Goal: Transaction & Acquisition: Purchase product/service

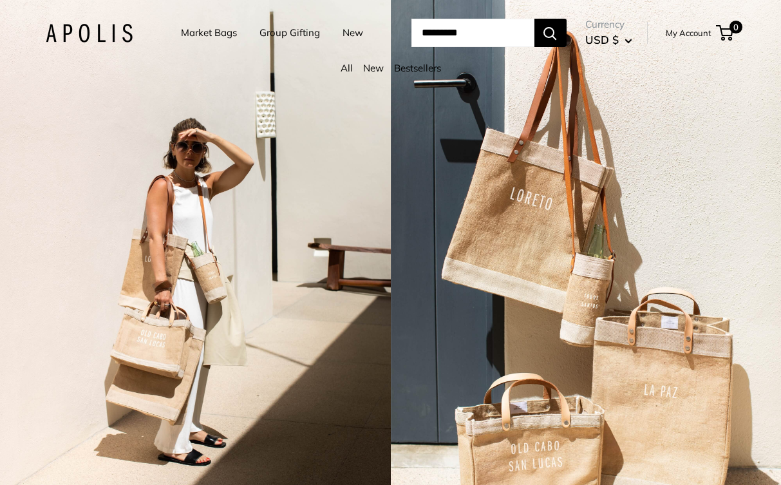
click at [187, 31] on link "Market Bags" at bounding box center [209, 33] width 56 height 18
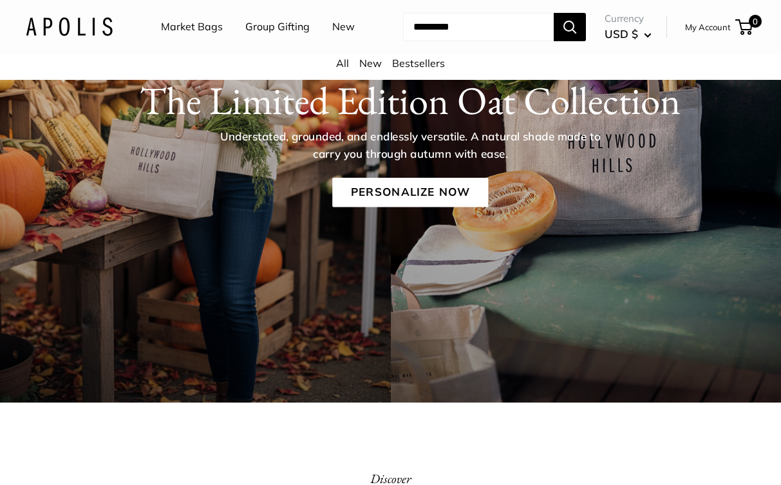
scroll to position [163, 0]
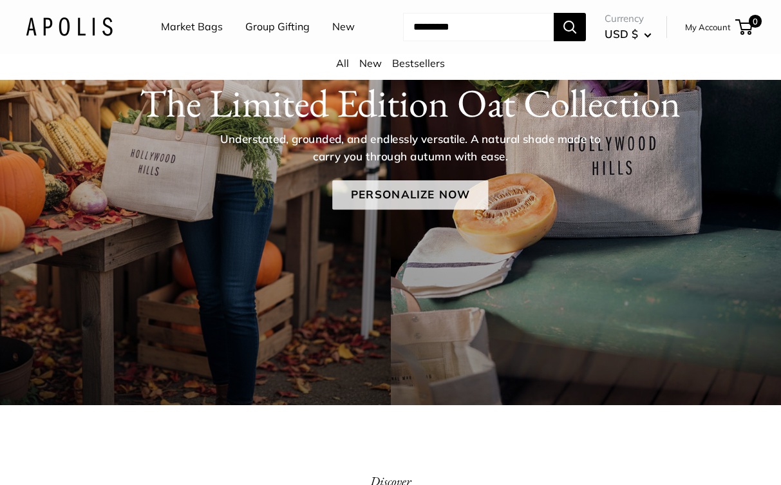
click at [400, 210] on link "Personalize Now" at bounding box center [410, 195] width 156 height 30
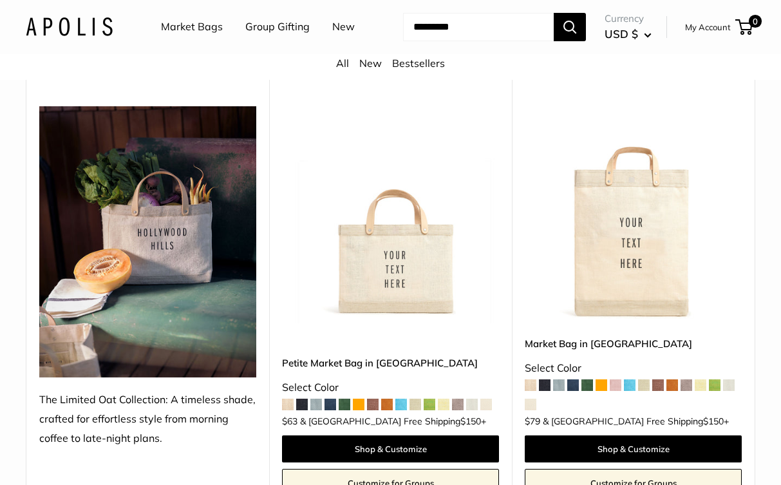
scroll to position [141, 0]
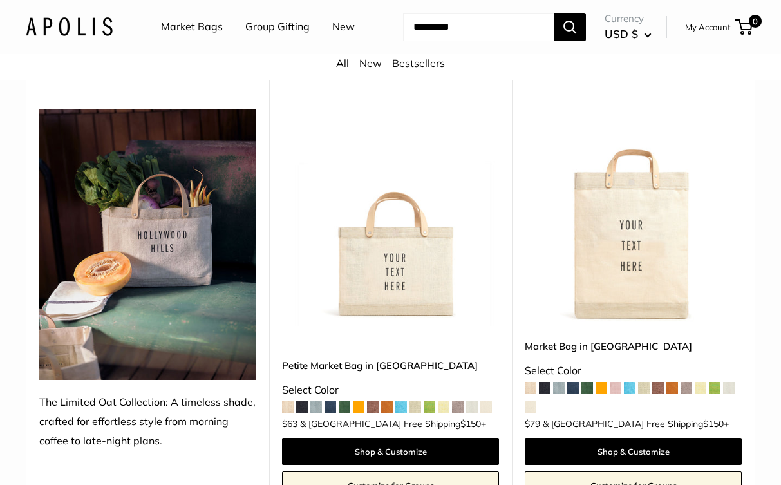
click at [0, 0] on img at bounding box center [0, 0] width 0 height 0
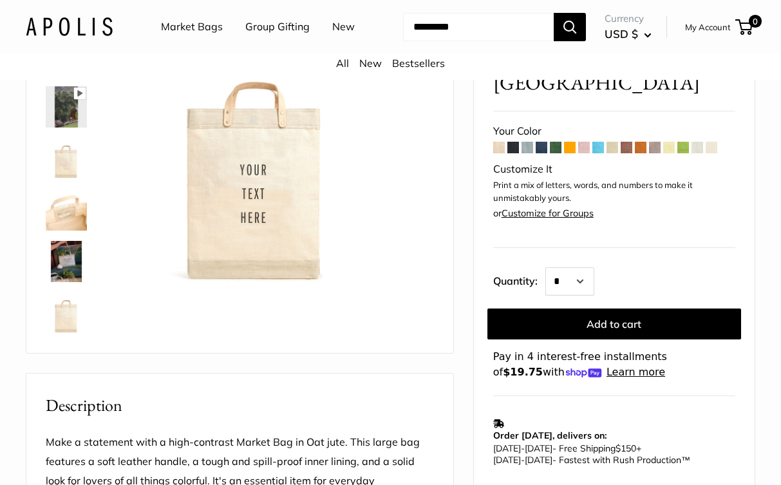
scroll to position [111, 0]
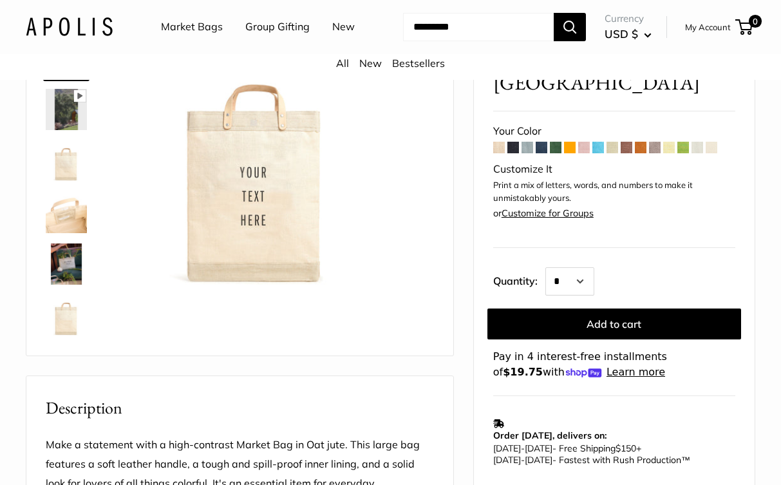
click at [698, 153] on span at bounding box center [698, 148] width 12 height 12
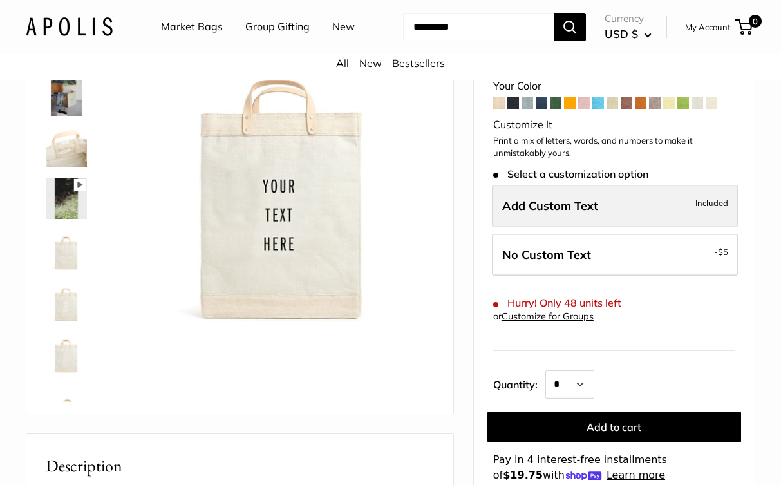
scroll to position [105, 0]
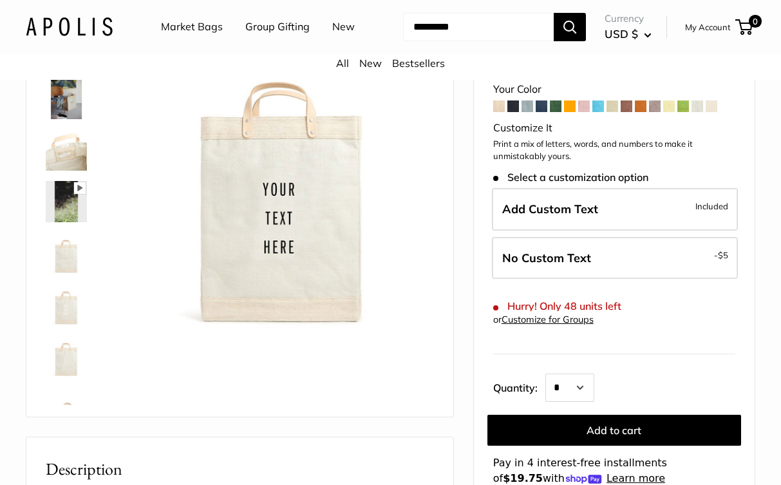
click at [716, 112] on span at bounding box center [712, 106] width 12 height 12
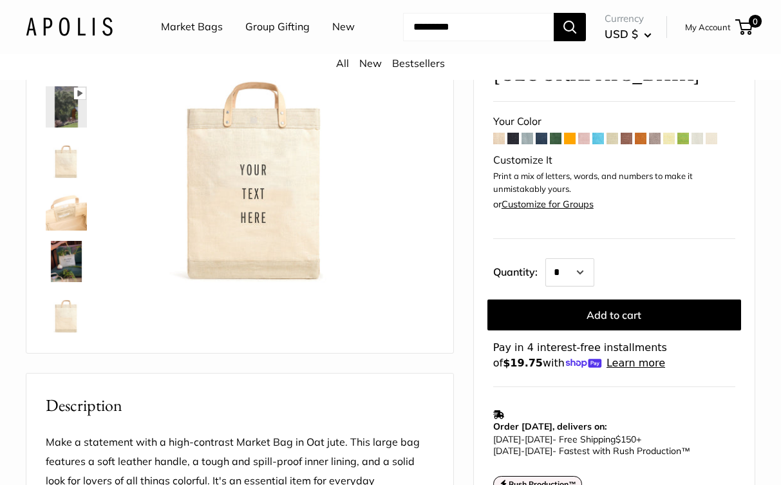
scroll to position [101, 0]
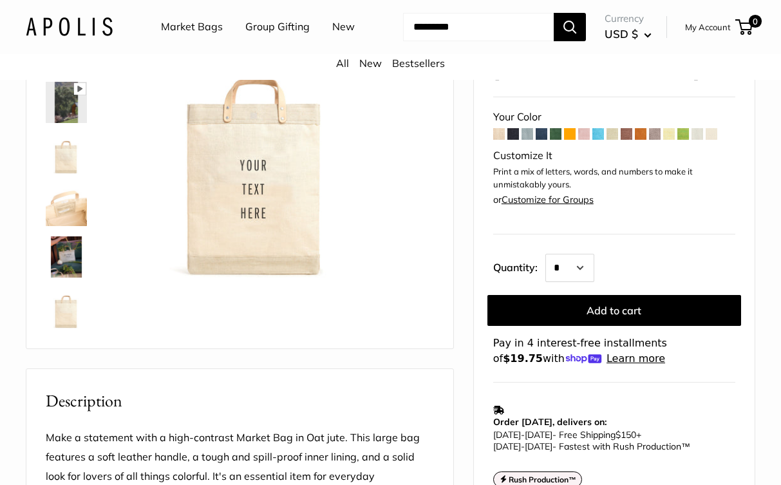
click at [667, 140] on span at bounding box center [670, 134] width 12 height 12
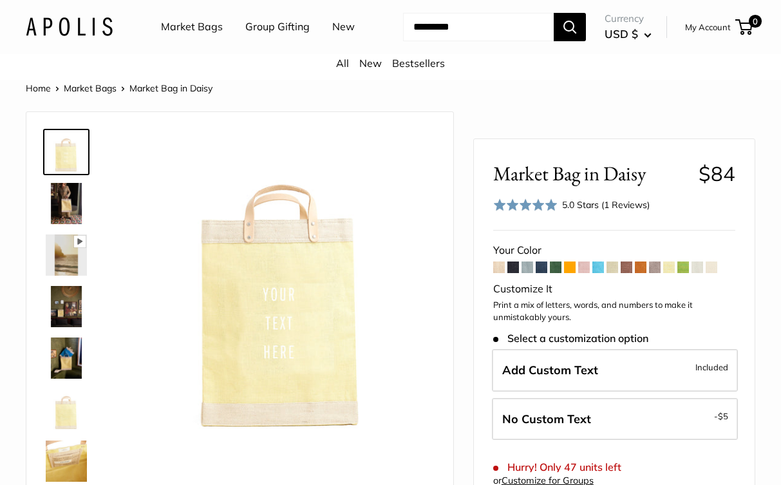
click at [697, 35] on link "My Account" at bounding box center [708, 26] width 46 height 15
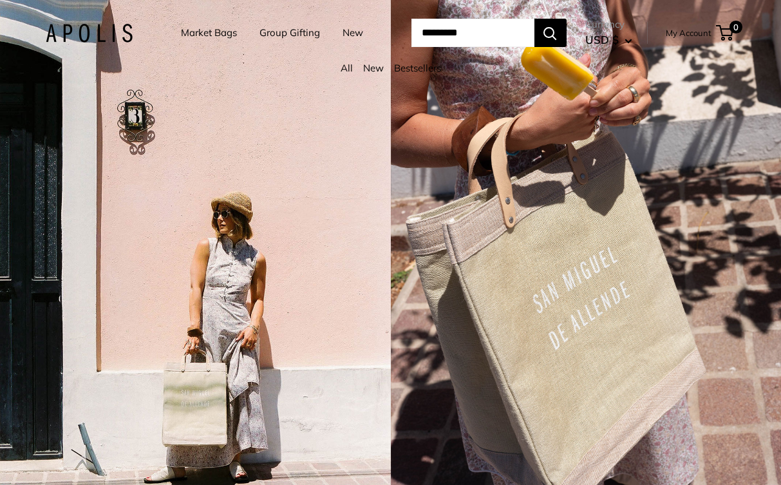
click at [192, 33] on link "Market Bags" at bounding box center [209, 33] width 56 height 18
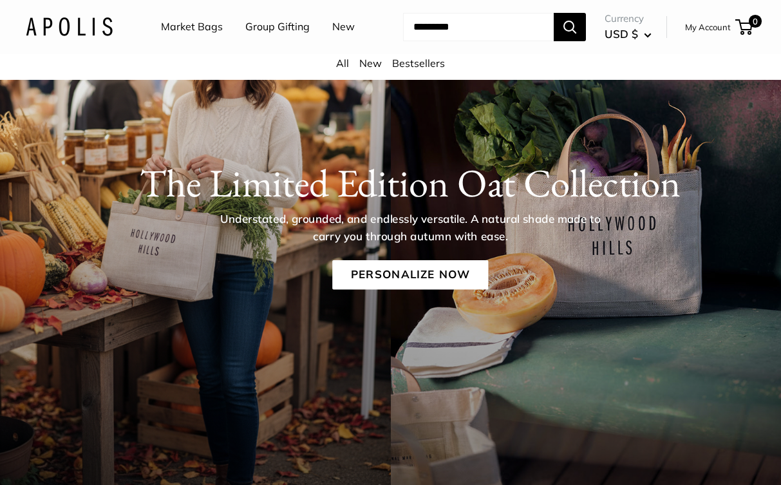
scroll to position [88, 0]
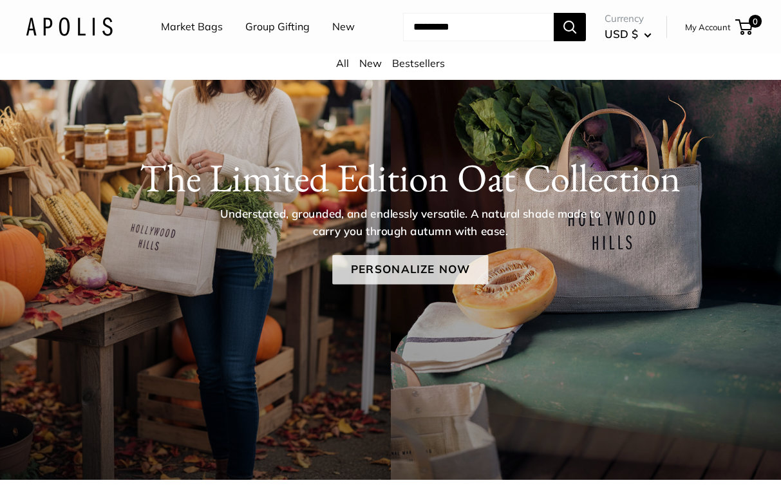
click at [406, 285] on link "Personalize Now" at bounding box center [410, 270] width 156 height 30
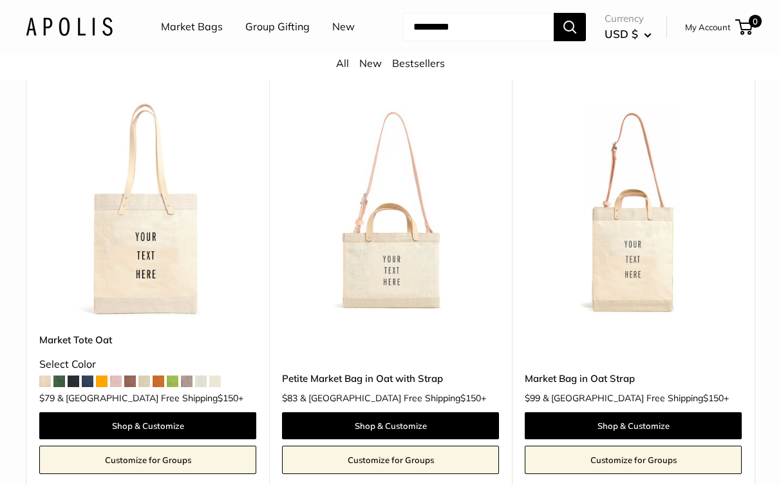
scroll to position [584, 0]
click at [0, 0] on img at bounding box center [0, 0] width 0 height 0
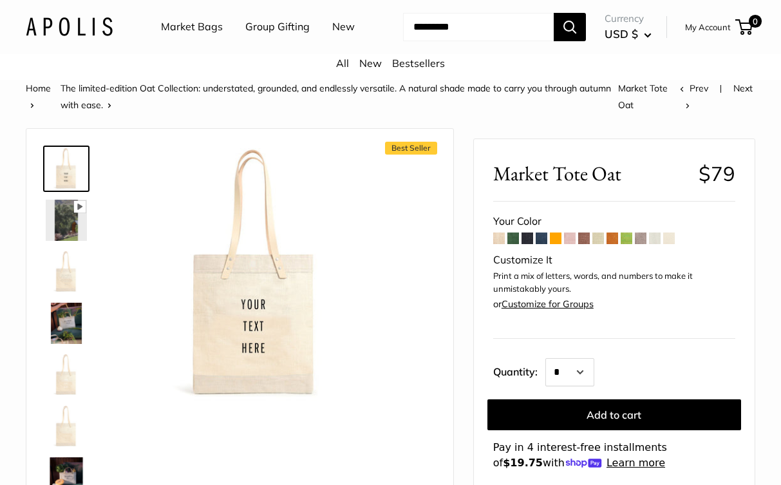
click at [658, 244] on span at bounding box center [655, 239] width 12 height 12
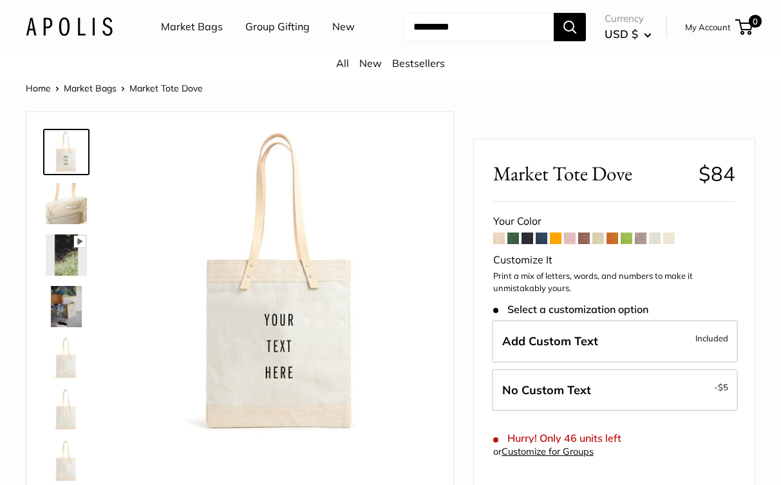
click at [673, 244] on span at bounding box center [670, 239] width 12 height 12
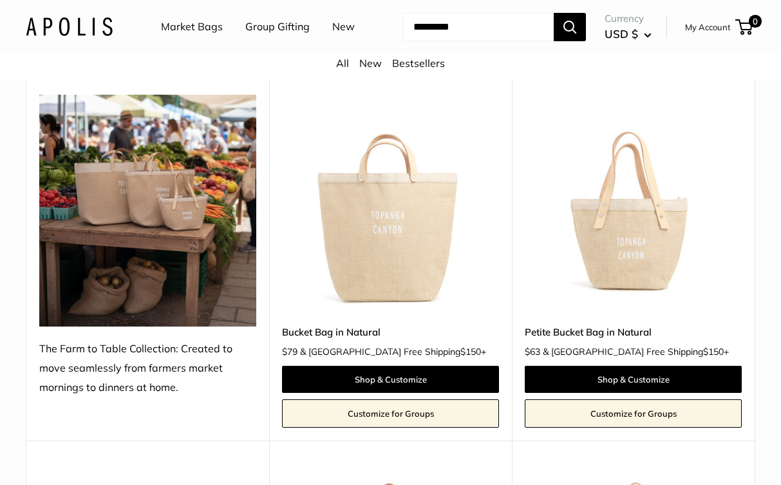
scroll to position [1007, 0]
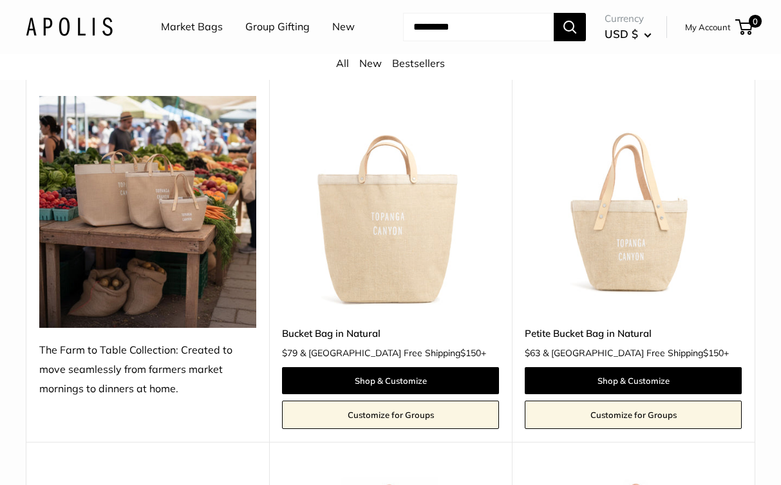
click at [0, 0] on img at bounding box center [0, 0] width 0 height 0
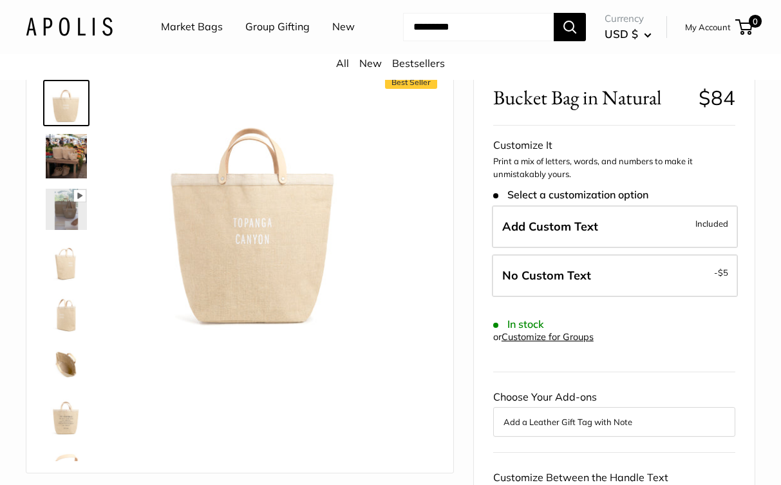
scroll to position [67, 0]
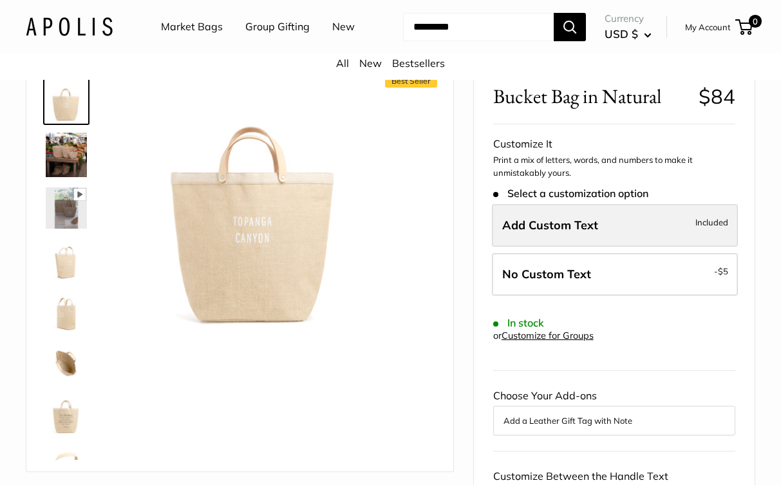
click at [560, 233] on span "Add Custom Text" at bounding box center [550, 225] width 96 height 15
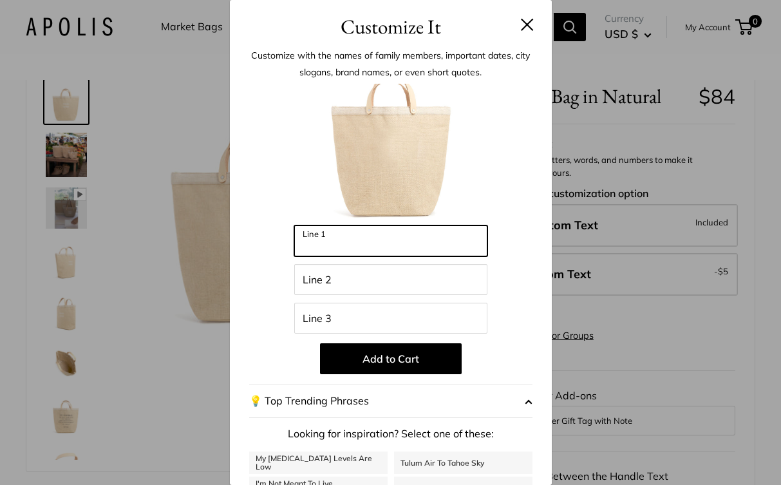
click at [388, 240] on input "Line 1" at bounding box center [390, 240] width 193 height 31
click at [324, 247] on input "**********" at bounding box center [390, 240] width 193 height 31
type input "**********"
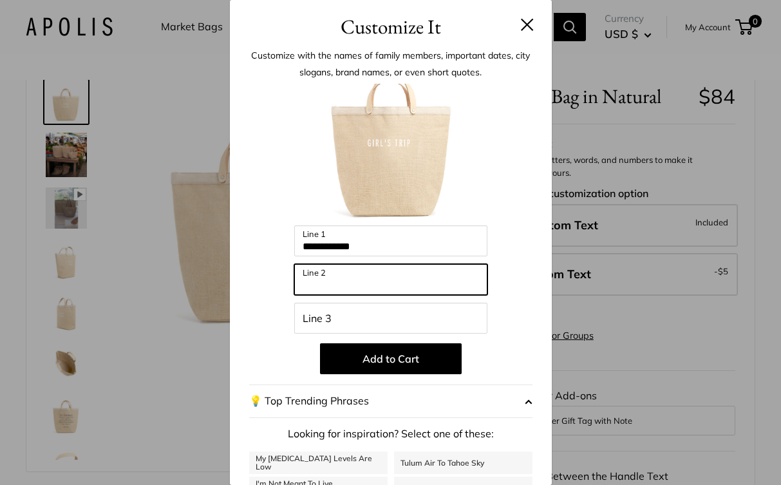
click at [362, 279] on input "Line 2" at bounding box center [390, 279] width 193 height 31
type input "**********"
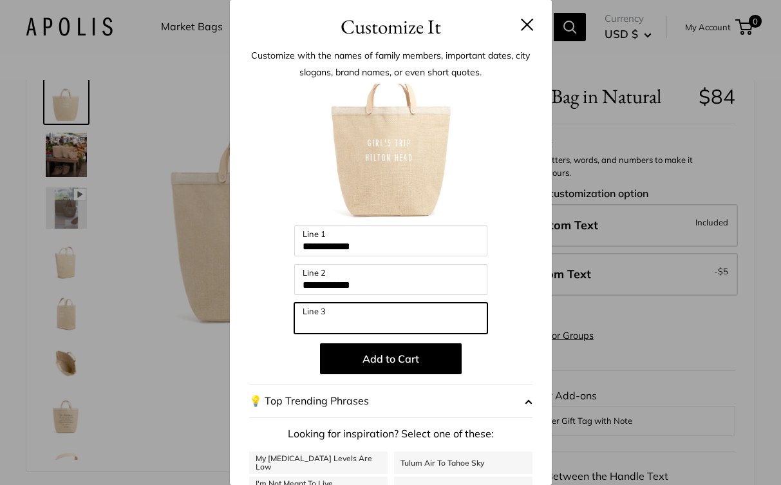
click at [345, 320] on input "Line 3" at bounding box center [390, 318] width 193 height 31
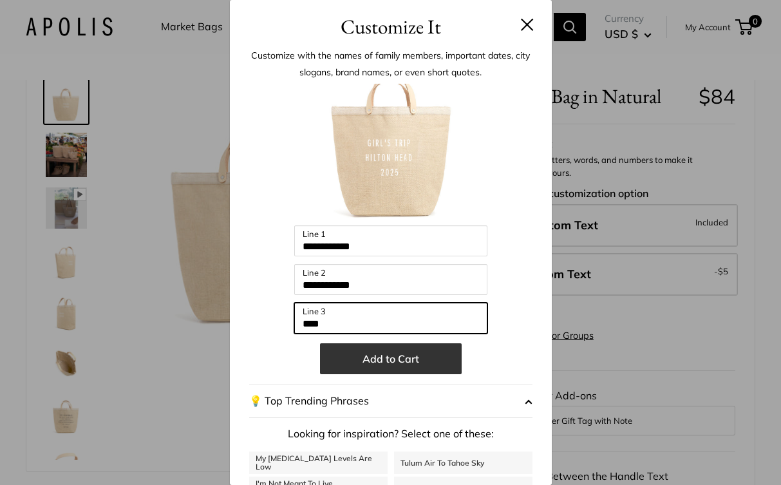
type input "****"
click at [392, 361] on button "Add to Cart" at bounding box center [391, 358] width 142 height 31
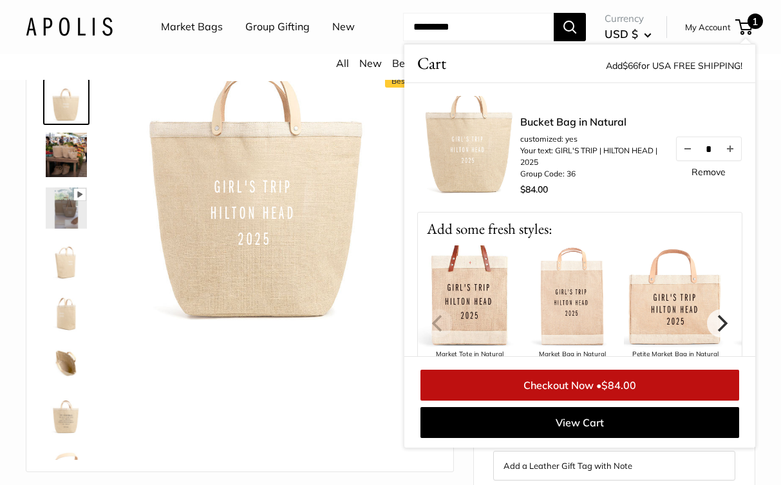
click at [61, 177] on img at bounding box center [66, 155] width 41 height 44
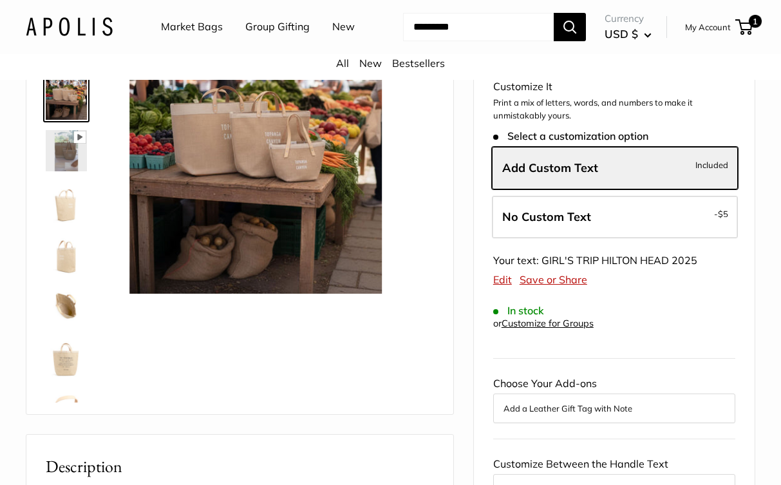
scroll to position [126, 0]
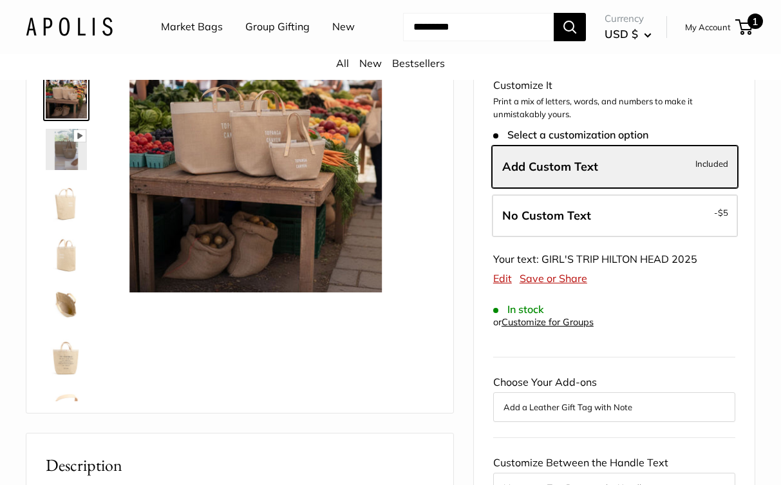
click at [749, 35] on span "1" at bounding box center [744, 26] width 17 height 15
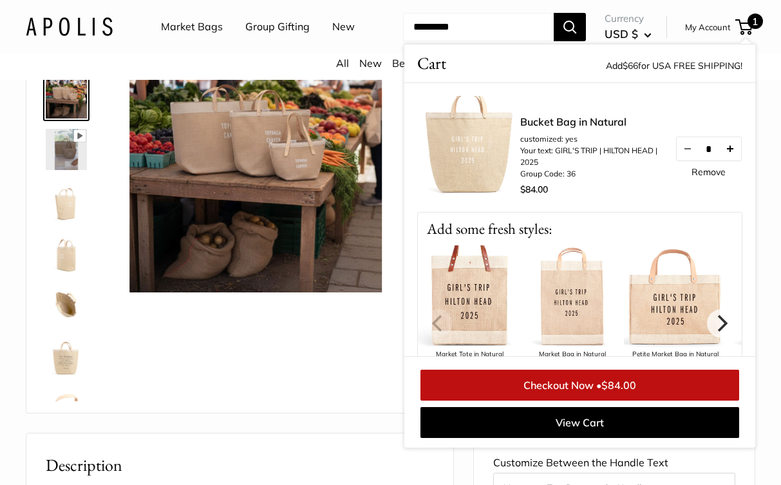
click at [741, 160] on button "Increase quantity by 1" at bounding box center [731, 148] width 22 height 23
click at [68, 222] on img at bounding box center [66, 200] width 41 height 41
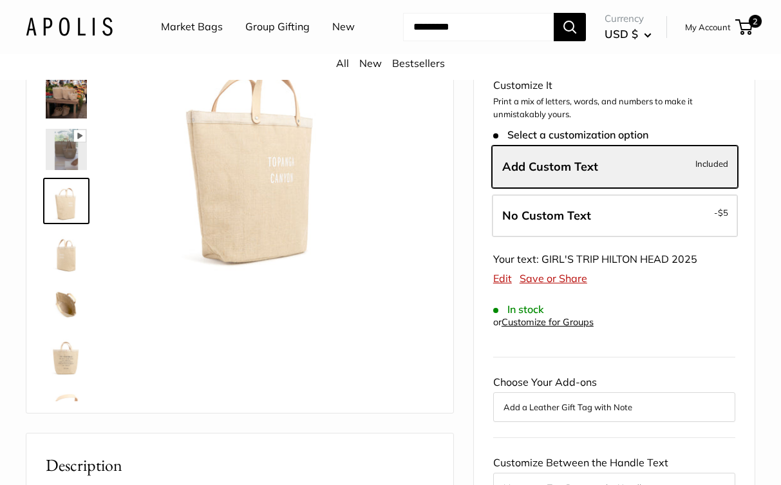
click at [66, 273] on img at bounding box center [66, 252] width 41 height 41
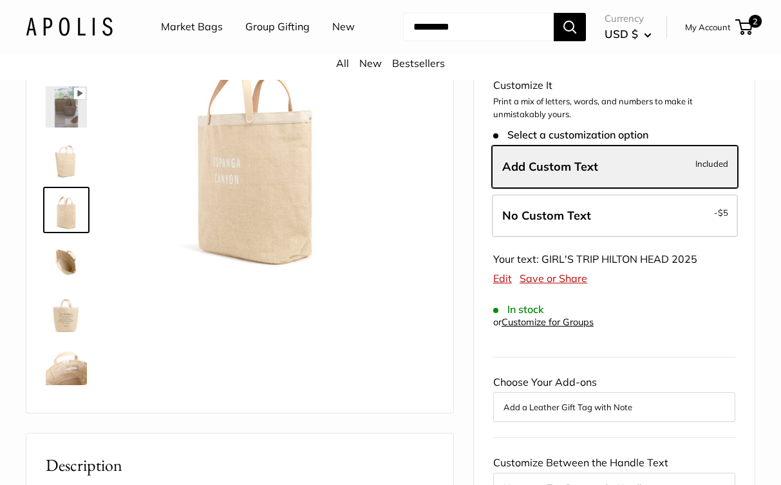
click at [68, 334] on img at bounding box center [66, 312] width 41 height 41
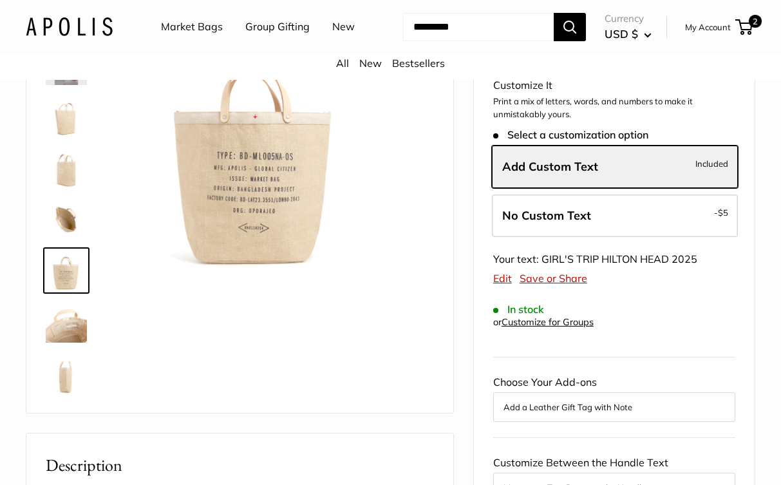
click at [66, 394] on img at bounding box center [66, 373] width 41 height 41
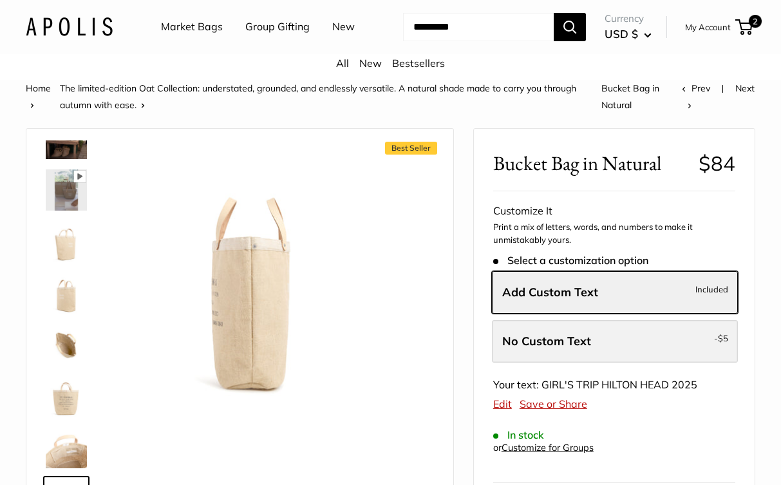
scroll to position [0, 0]
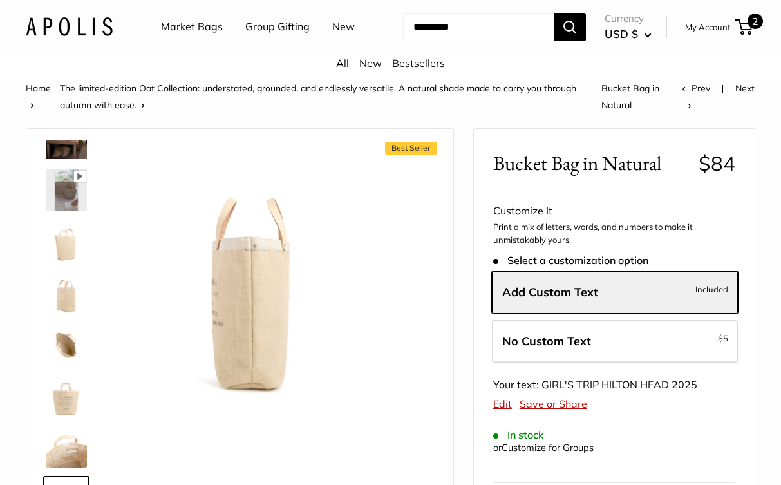
click at [749, 35] on span "2" at bounding box center [744, 26] width 17 height 15
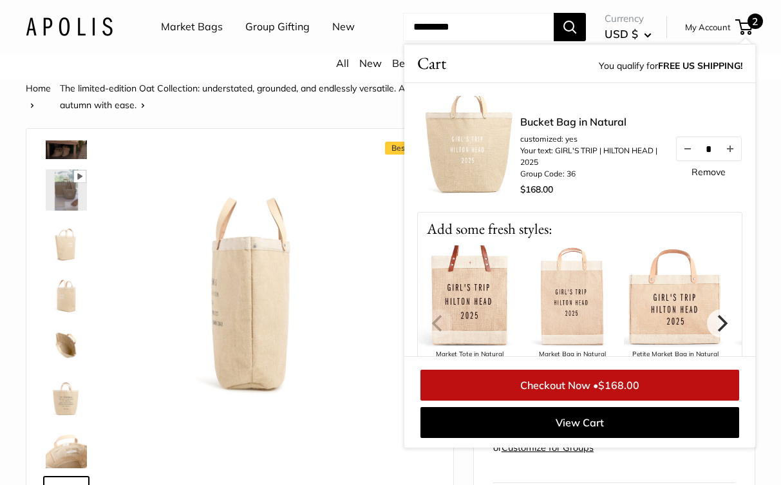
click at [553, 401] on link "Checkout Now • $168.00" at bounding box center [580, 385] width 319 height 31
